Goal: Check status

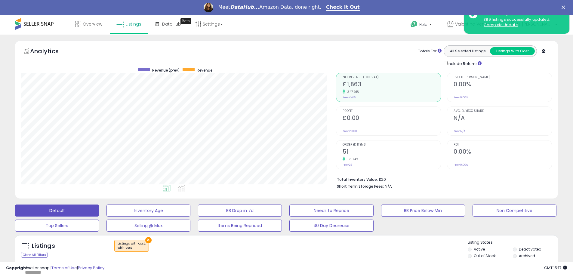
drag, startPoint x: 346, startPoint y: 29, endPoint x: 279, endPoint y: 32, distance: 67.1
click at [279, 32] on div "Overview Listings Beta" at bounding box center [184, 28] width 379 height 26
